Goal: Task Accomplishment & Management: Use online tool/utility

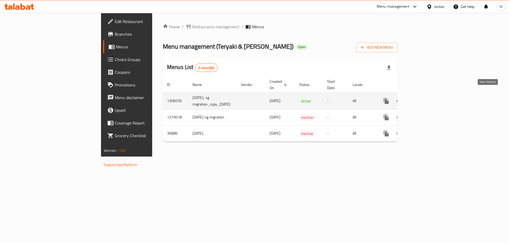
click at [427, 98] on icon "enhanced table" at bounding box center [424, 101] width 6 height 6
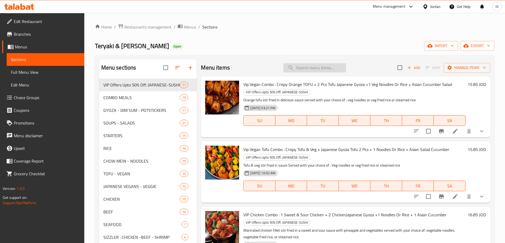
click at [305, 68] on input "search" at bounding box center [314, 67] width 63 height 9
paste input "VIP كمبو: 2 جمبري جيوزه يابانيه + 2 دجاج جمبري جيوزه يابانيه+ 2 جمبري ديم سم+2 …"
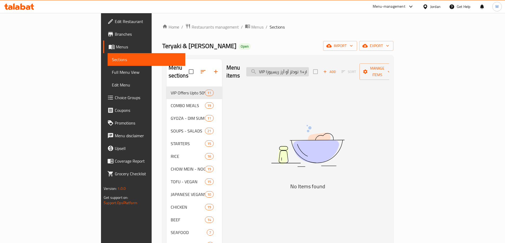
click at [308, 71] on input "VIP كمبو: 2 جمبري جيوزه يابانيه + 2 دجاج جمبري جيوزه يابانيه+ 2 جمبري ديم سم+2 …" at bounding box center [277, 71] width 63 height 9
paste input "ip combo : 2 shrimps japanese gyoza +2 chicken japanese gyoza+2 dim sum shrimps…"
type input "Vip combo : 2 shrimps japanese gyoza +2 chicken japanese gyoza+2 dim sum shrimp…"
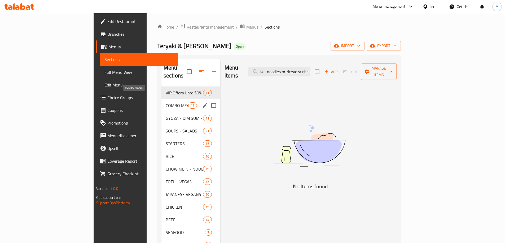
click at [166, 103] on span "COMBO MEALS" at bounding box center [177, 106] width 23 height 6
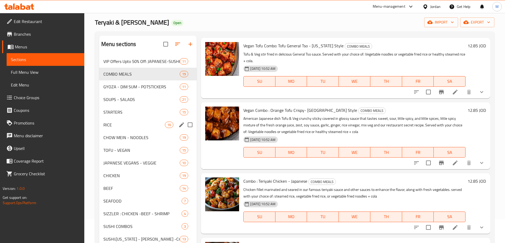
scroll to position [21, 0]
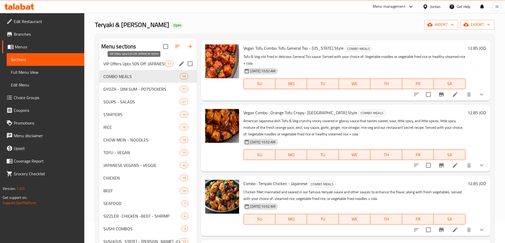
click at [123, 67] on span "VIP Offers Upto 50% Off: JAPANESE-SUSHI" at bounding box center [134, 64] width 62 height 6
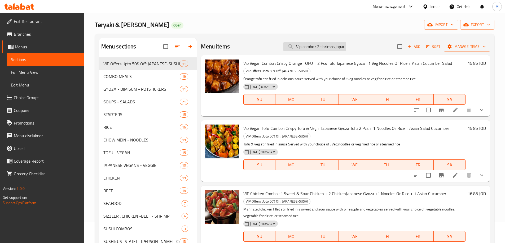
click at [310, 46] on input "Vip combo : 2 shrimps japanese gyoza +2 chicken japanese gyoza+2 dim sum shrimp…" at bounding box center [314, 46] width 63 height 9
click at [315, 48] on input "Vip combo : 2 shrimps japanese gyoza +2 chicken japanese gyoza+2 dim sum shrimp…" at bounding box center [314, 46] width 63 height 9
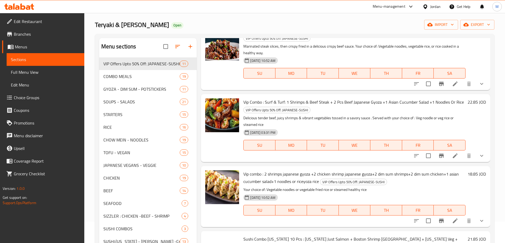
scroll to position [556, 0]
click at [452, 220] on icon at bounding box center [455, 221] width 6 height 6
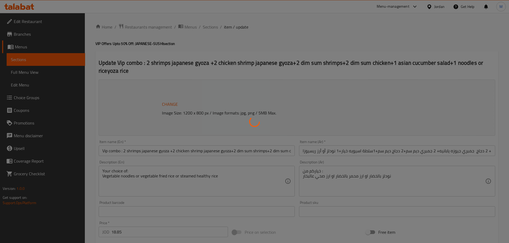
type input "اختيارك من"
type input "1"
type input "اختيارك من [DEMOGRAPHIC_DATA] والغموس:"
type input "0"
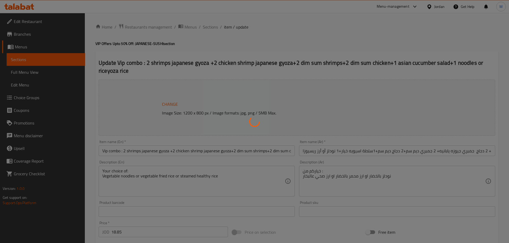
type input "7"
